Goal: Find specific page/section: Find specific page/section

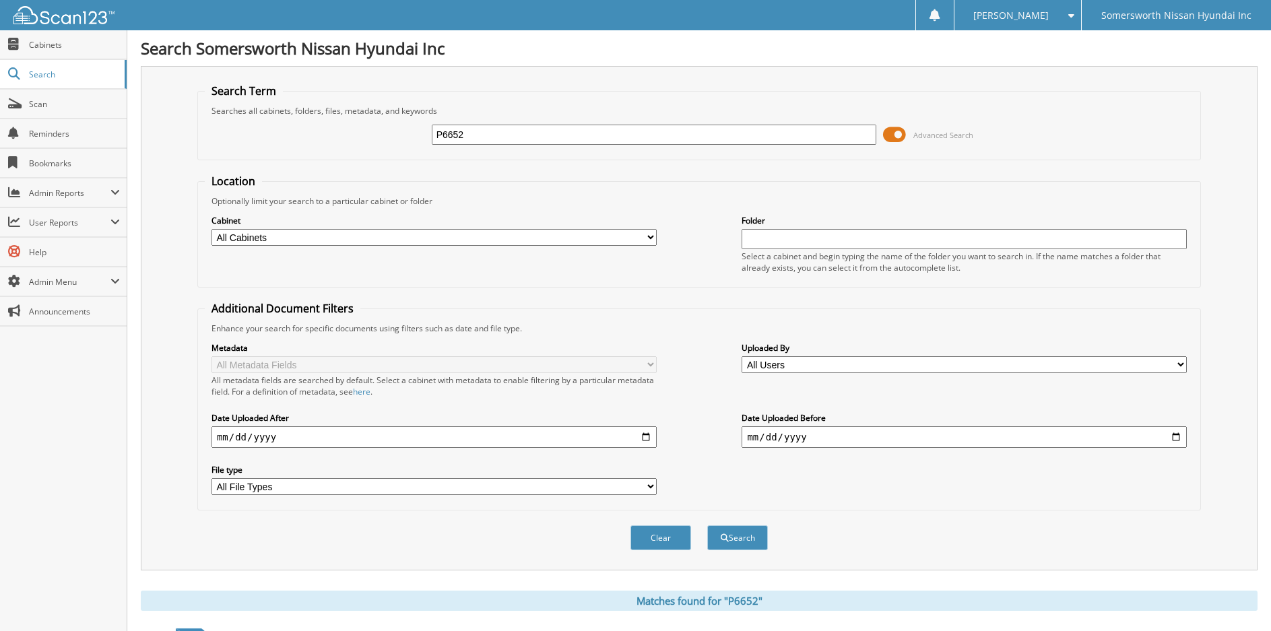
drag, startPoint x: 548, startPoint y: 136, endPoint x: 292, endPoint y: 119, distance: 256.6
click at [292, 119] on div "P6652 Advanced Search" at bounding box center [699, 135] width 989 height 36
type input "P6144"
click at [707, 525] on button "Search" at bounding box center [737, 537] width 61 height 25
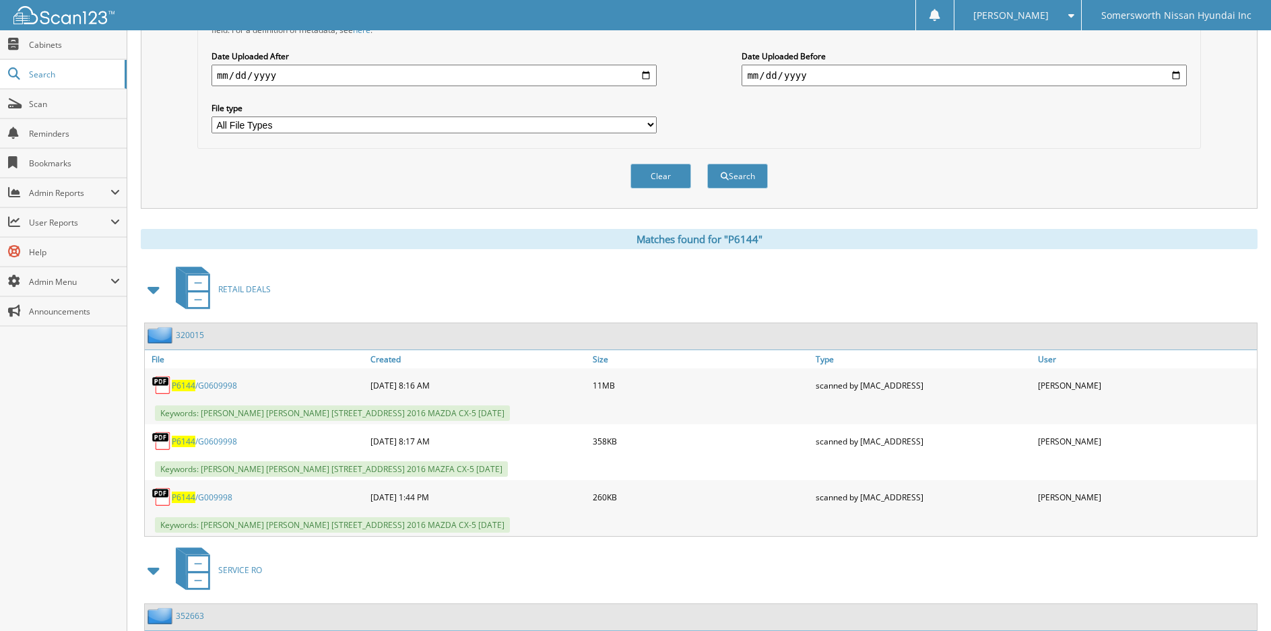
scroll to position [472, 0]
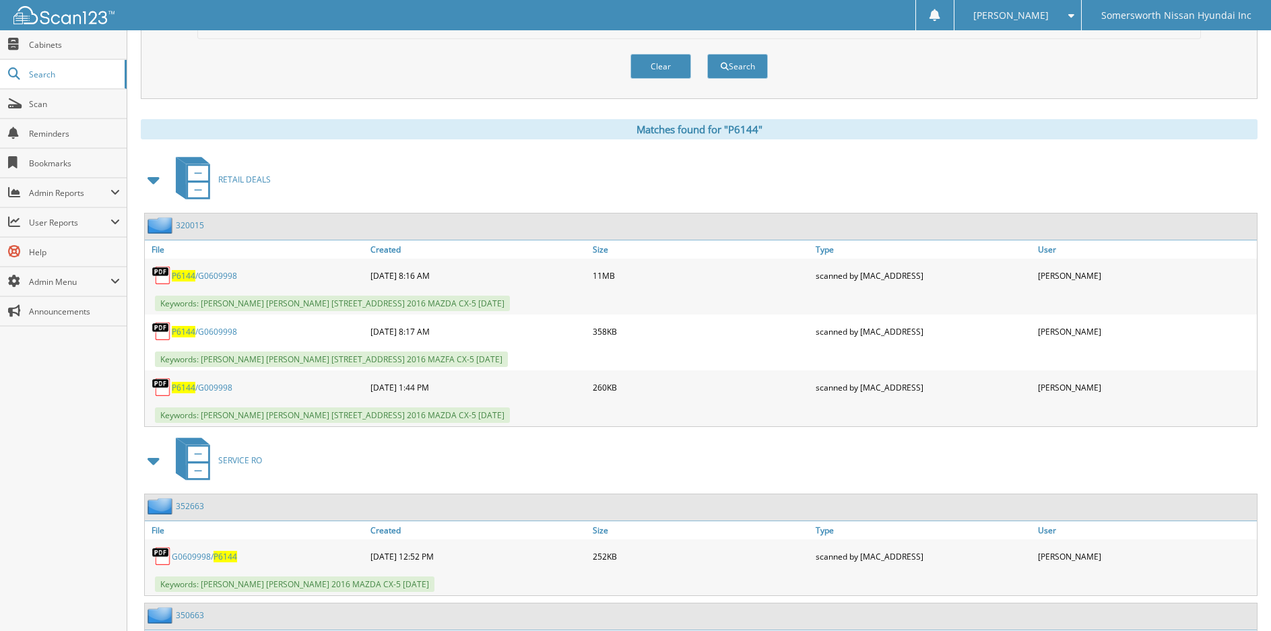
click at [191, 274] on span "P6144" at bounding box center [184, 275] width 24 height 11
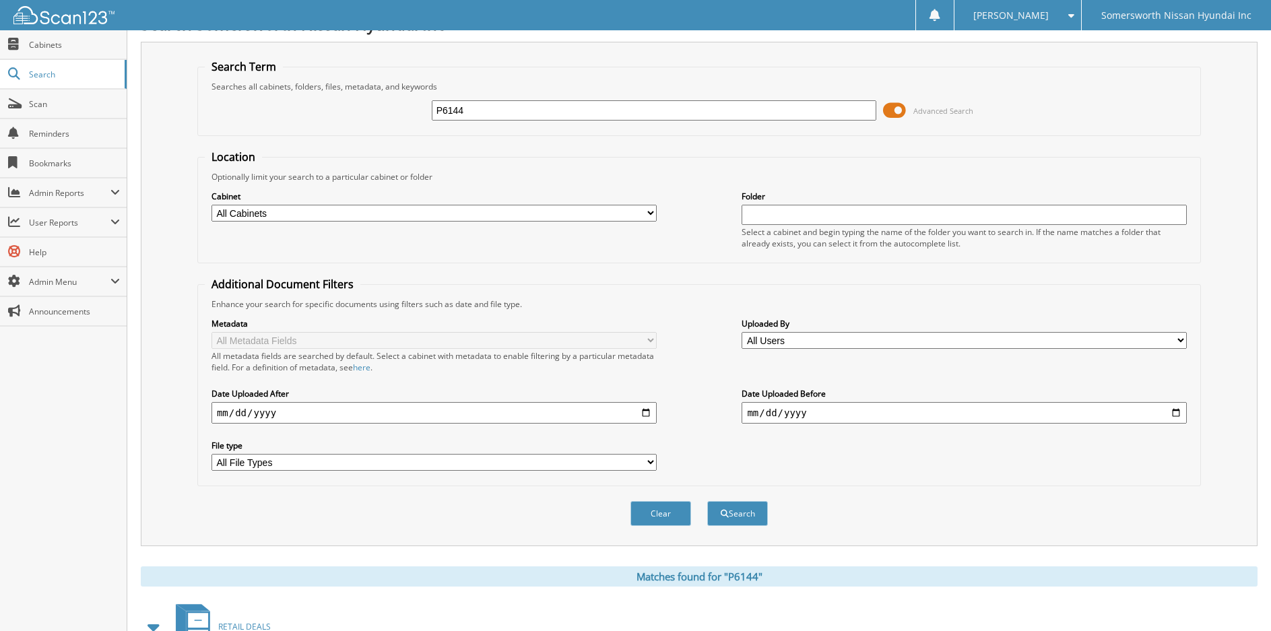
scroll to position [0, 0]
